Goal: Task Accomplishment & Management: Manage account settings

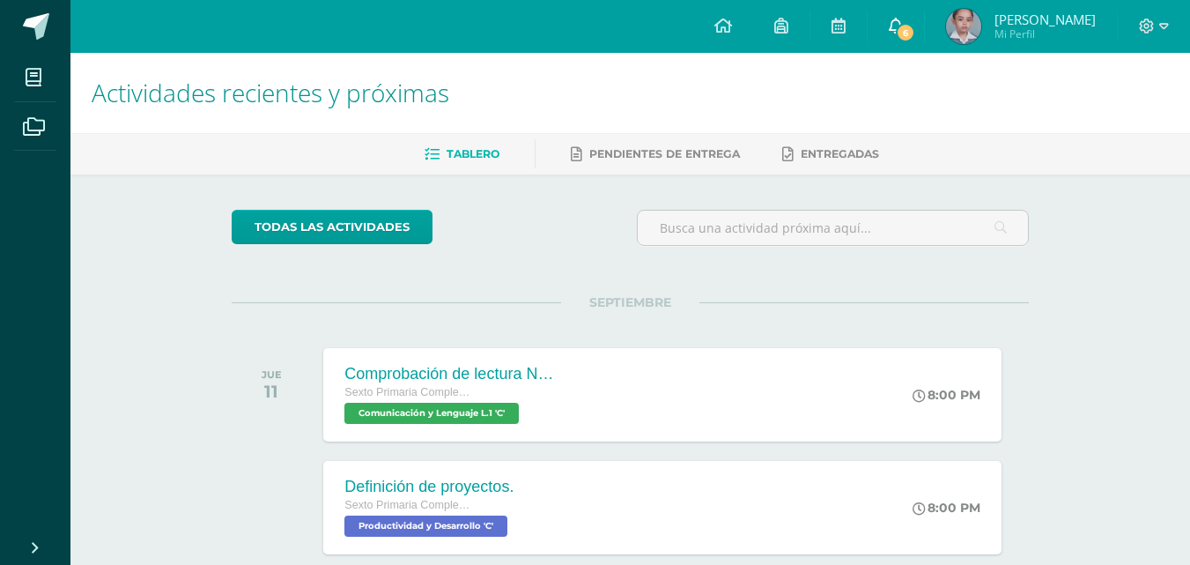
click at [903, 26] on icon at bounding box center [896, 26] width 14 height 16
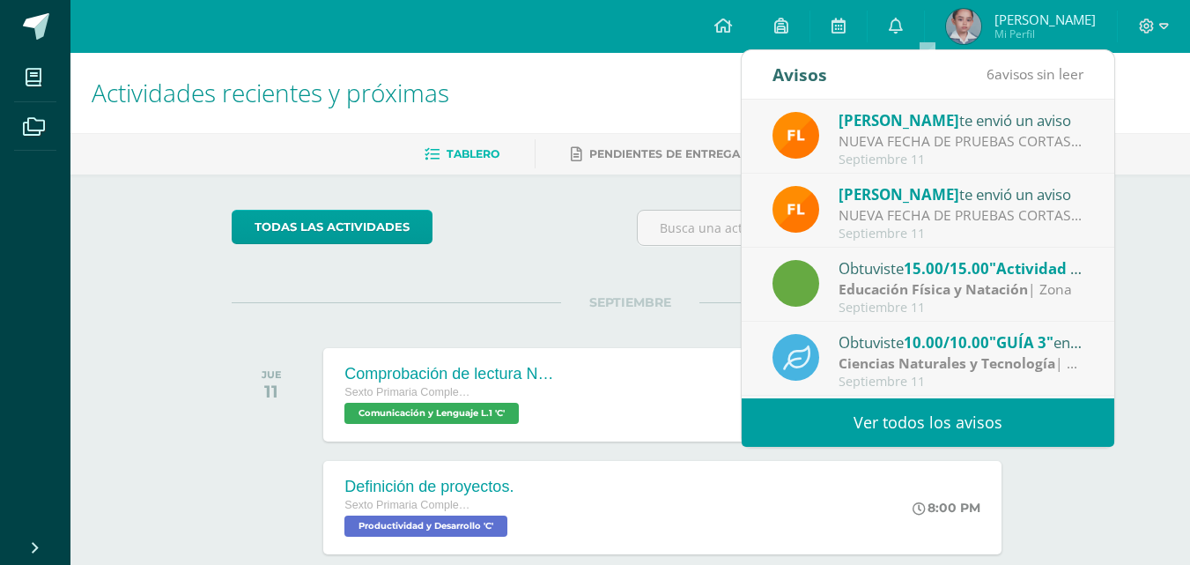
click at [860, 417] on link "Ver todos los avisos" at bounding box center [928, 422] width 373 height 48
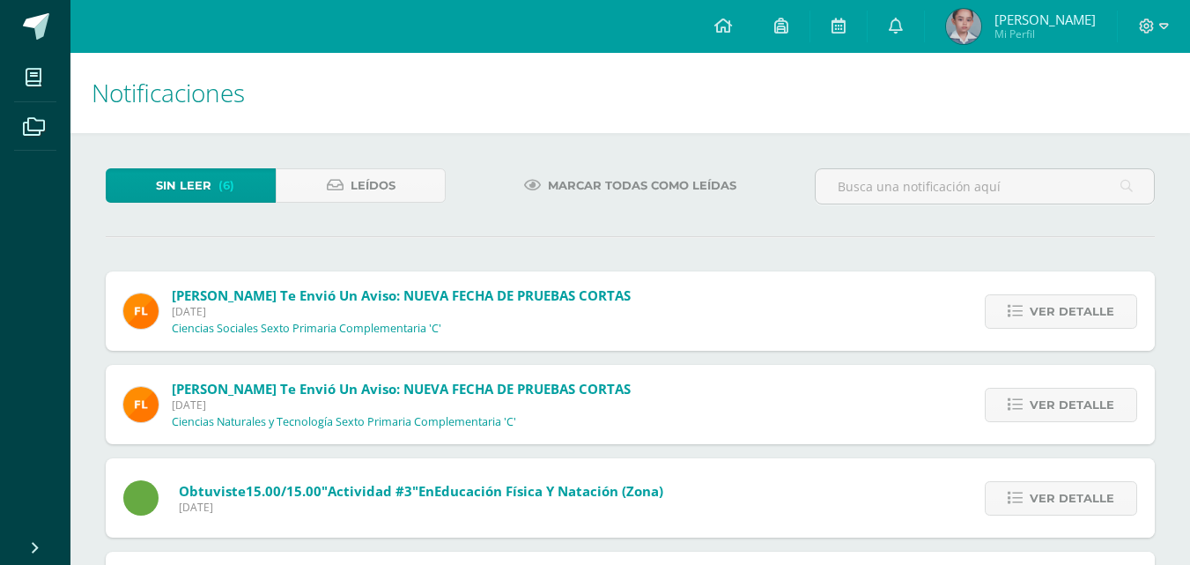
click at [626, 193] on span "Marcar todas como leídas" at bounding box center [642, 185] width 188 height 33
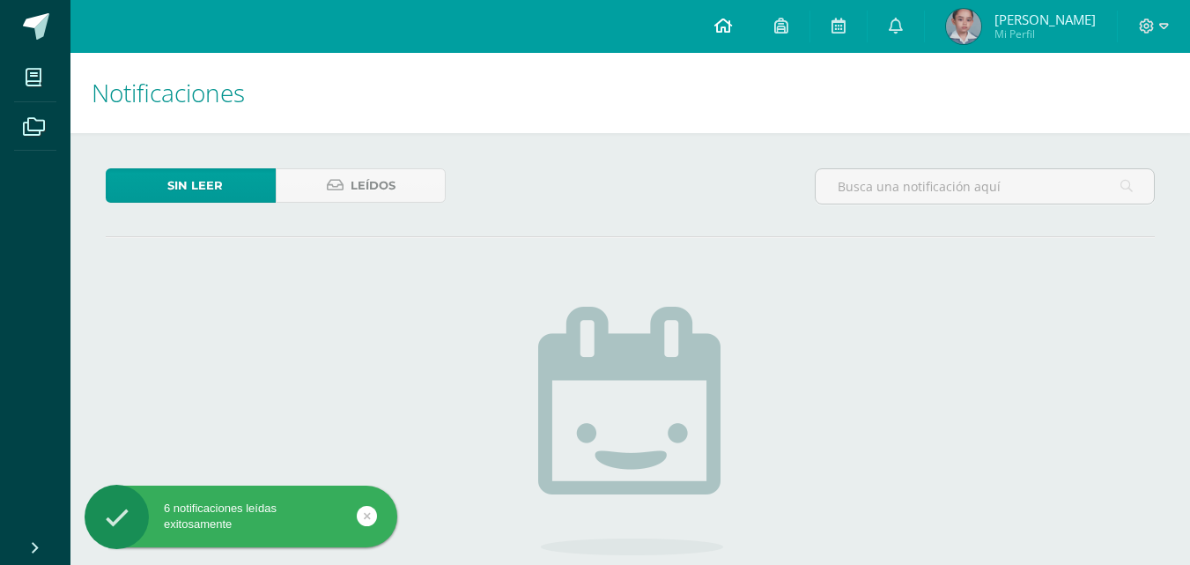
click at [745, 37] on link at bounding box center [723, 26] width 60 height 53
